Goal: Download file/media

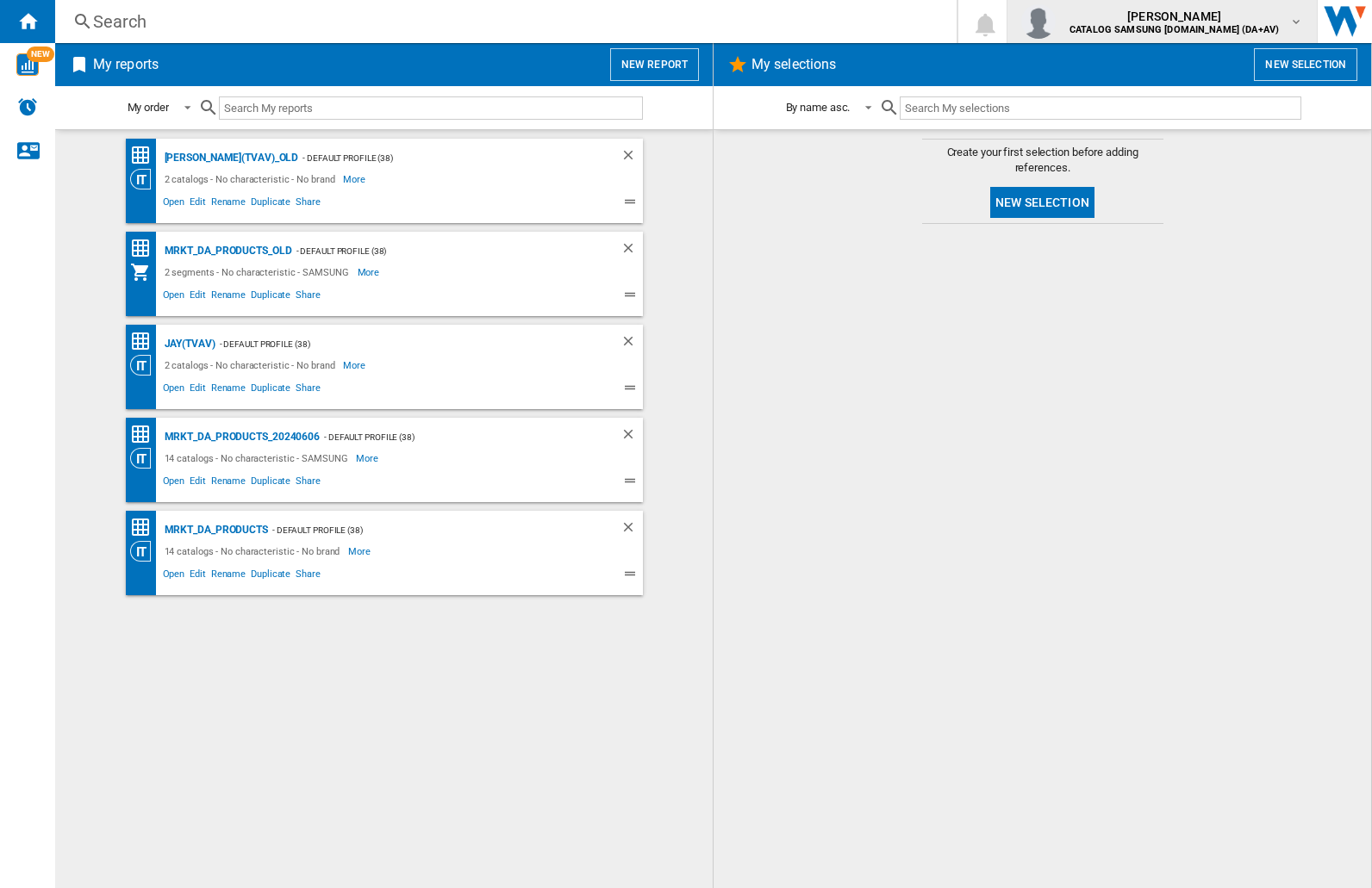
click at [1055, 22] on img "button" at bounding box center [1038, 21] width 35 height 35
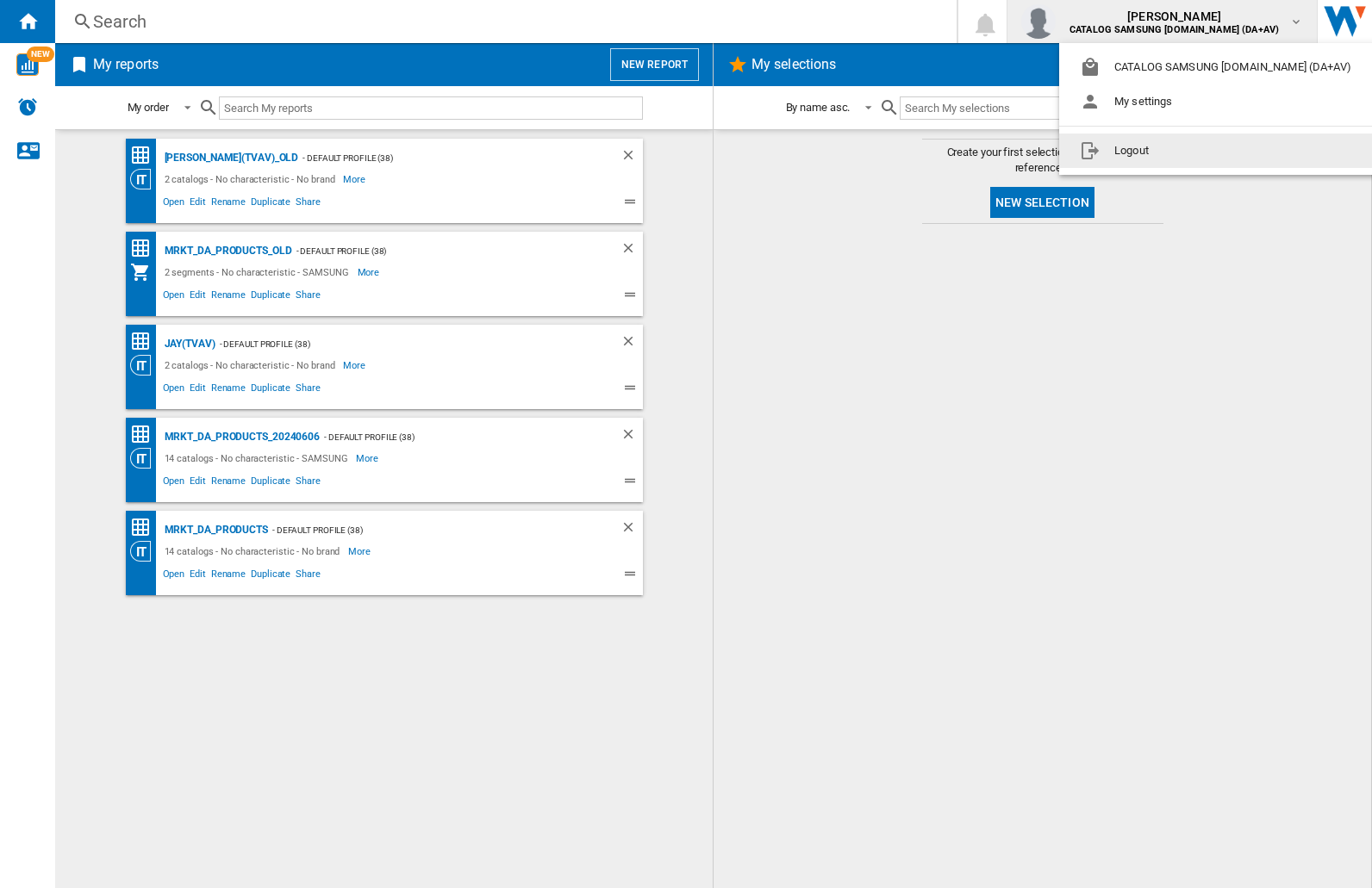
click at [1192, 150] on button "Logout" at bounding box center [1219, 150] width 320 height 35
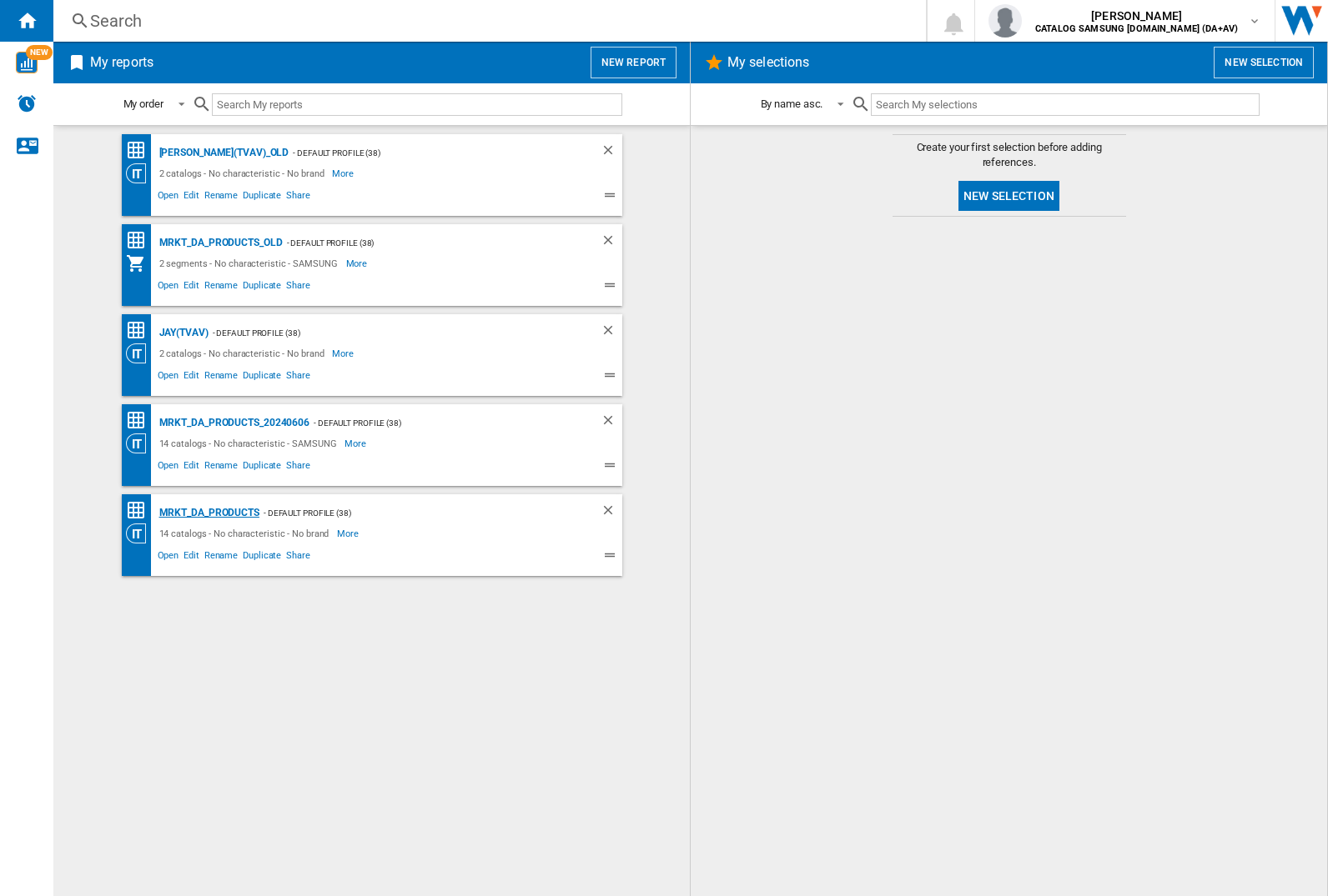
click at [209, 513] on div "MRKT_DA_PRODUCTS" at bounding box center [207, 513] width 104 height 21
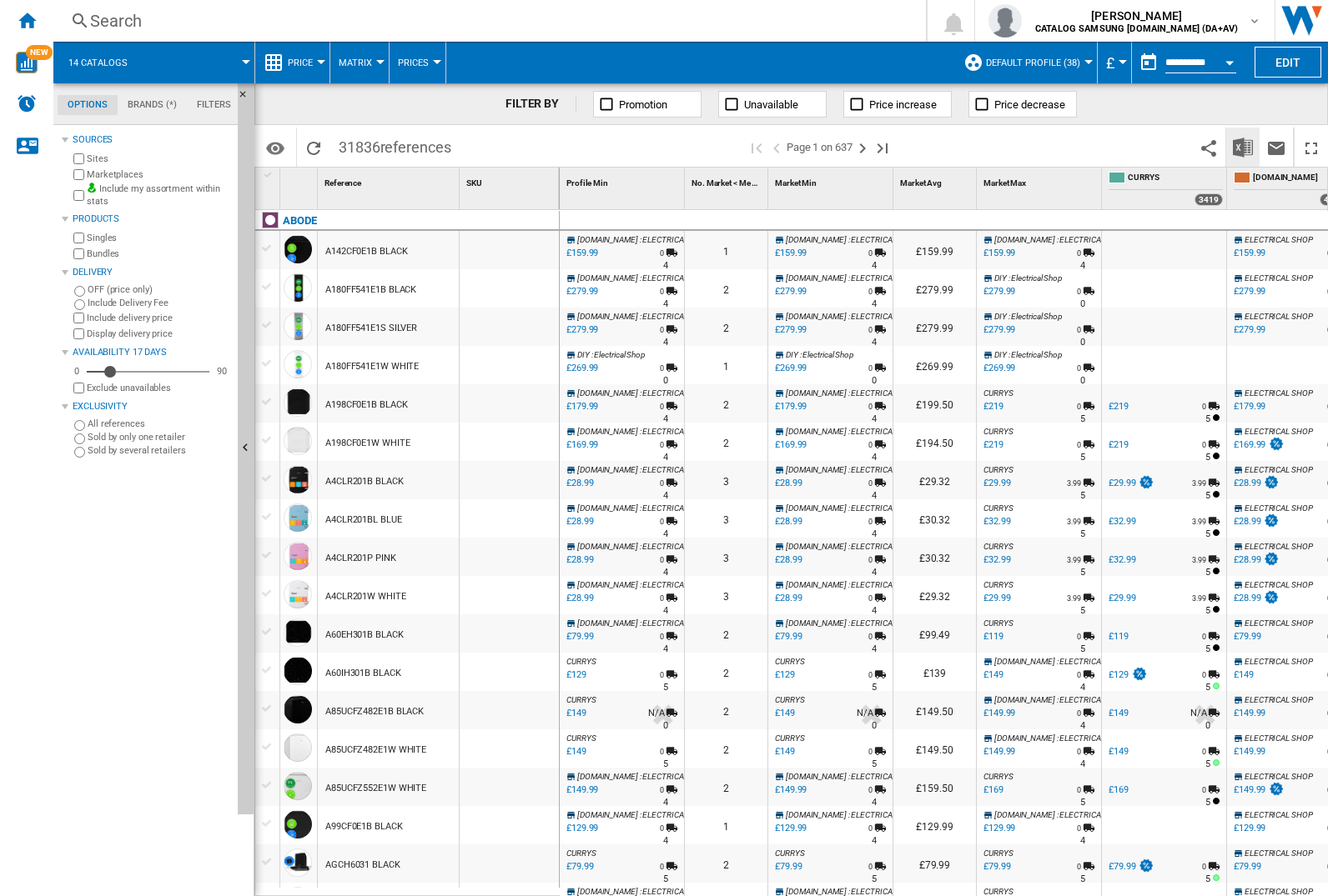
click at [1242, 146] on img "Download in Excel" at bounding box center [1243, 147] width 20 height 20
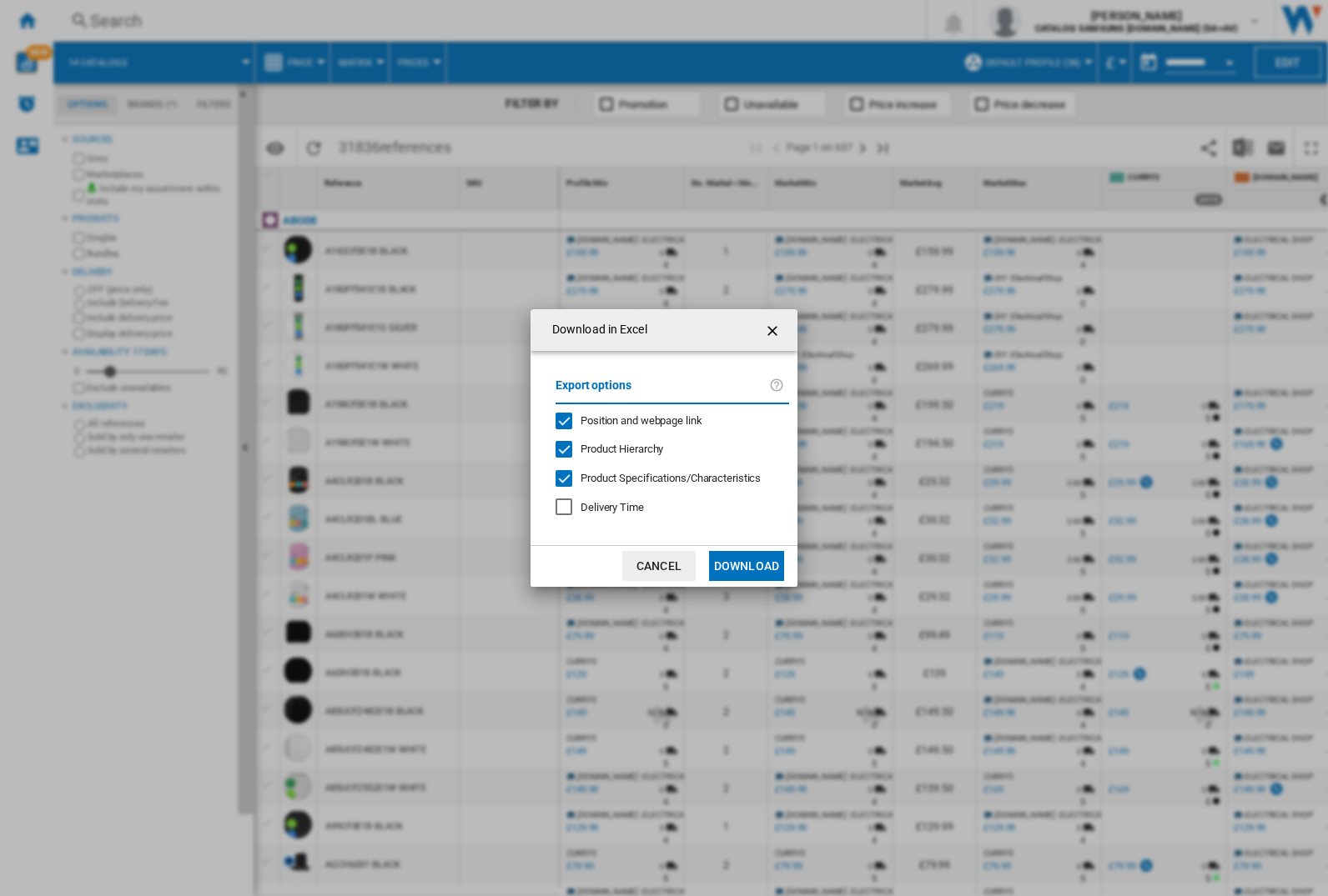
click at [631, 420] on span "Position and webpage link" at bounding box center [641, 420] width 122 height 12
click at [747, 567] on button "Download" at bounding box center [746, 566] width 75 height 30
